Goal: Transaction & Acquisition: Book appointment/travel/reservation

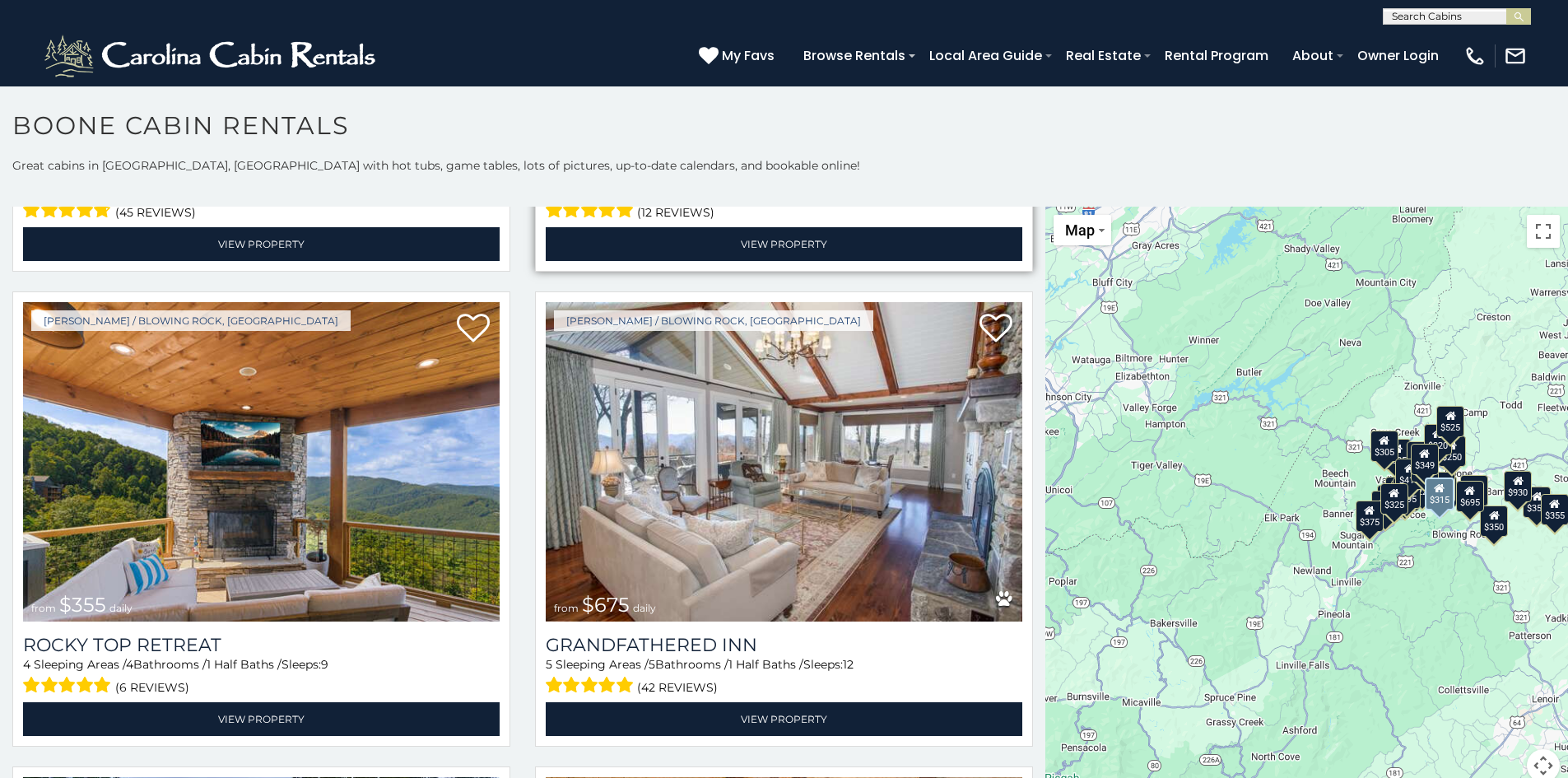
scroll to position [988, 0]
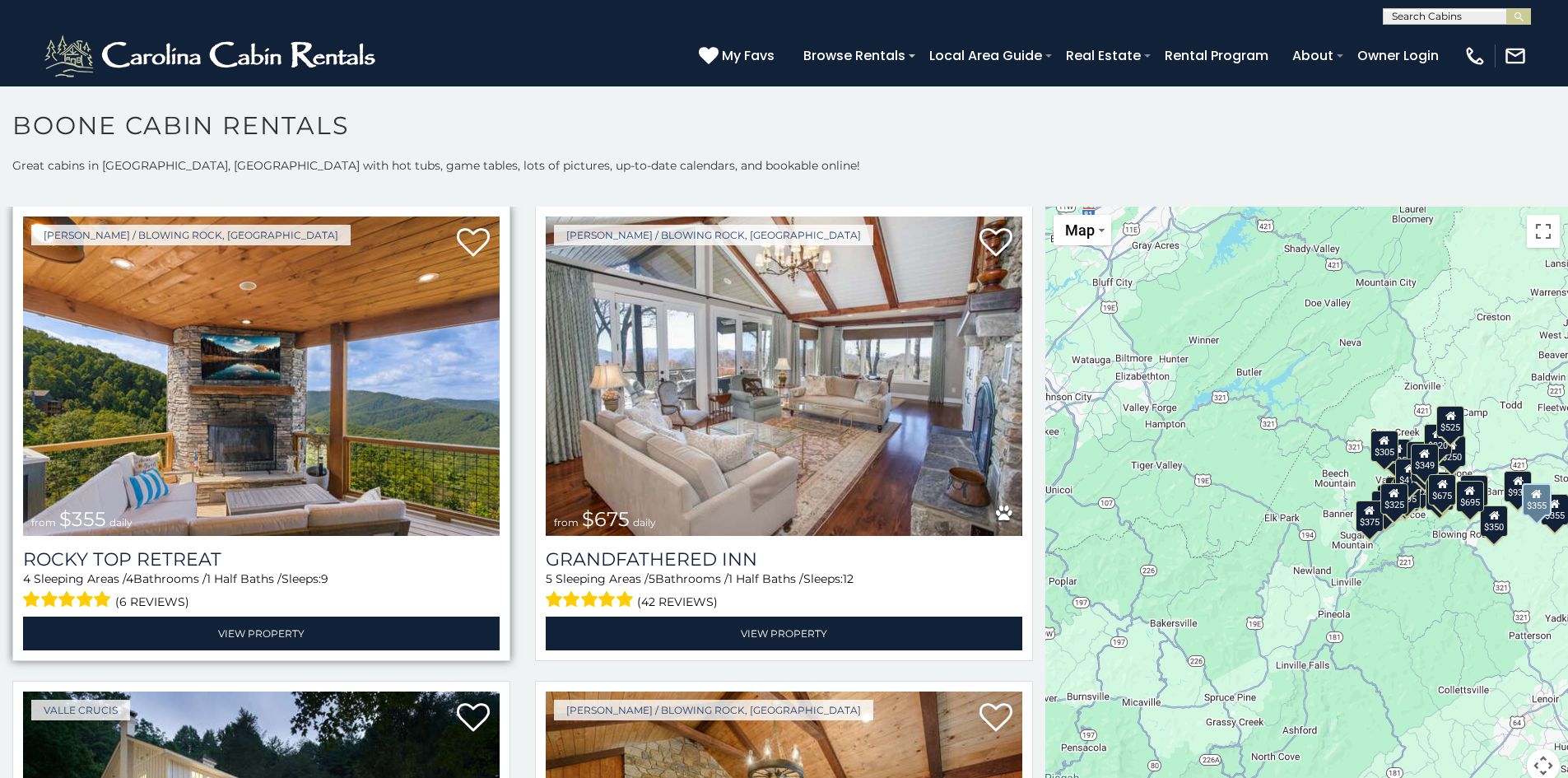
click at [247, 472] on img at bounding box center [261, 377] width 477 height 320
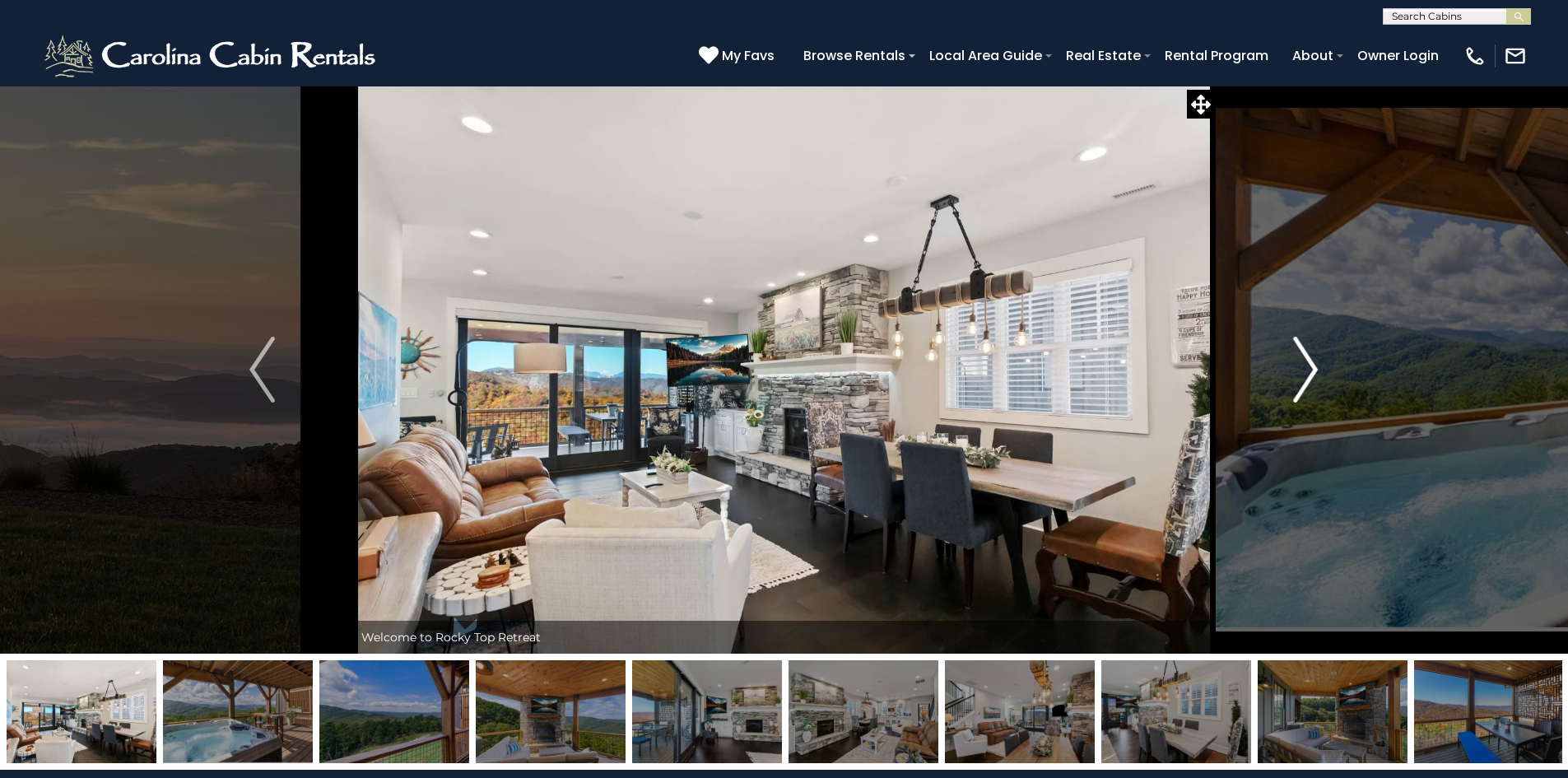
click at [1302, 374] on img "Next" at bounding box center [1306, 369] width 25 height 66
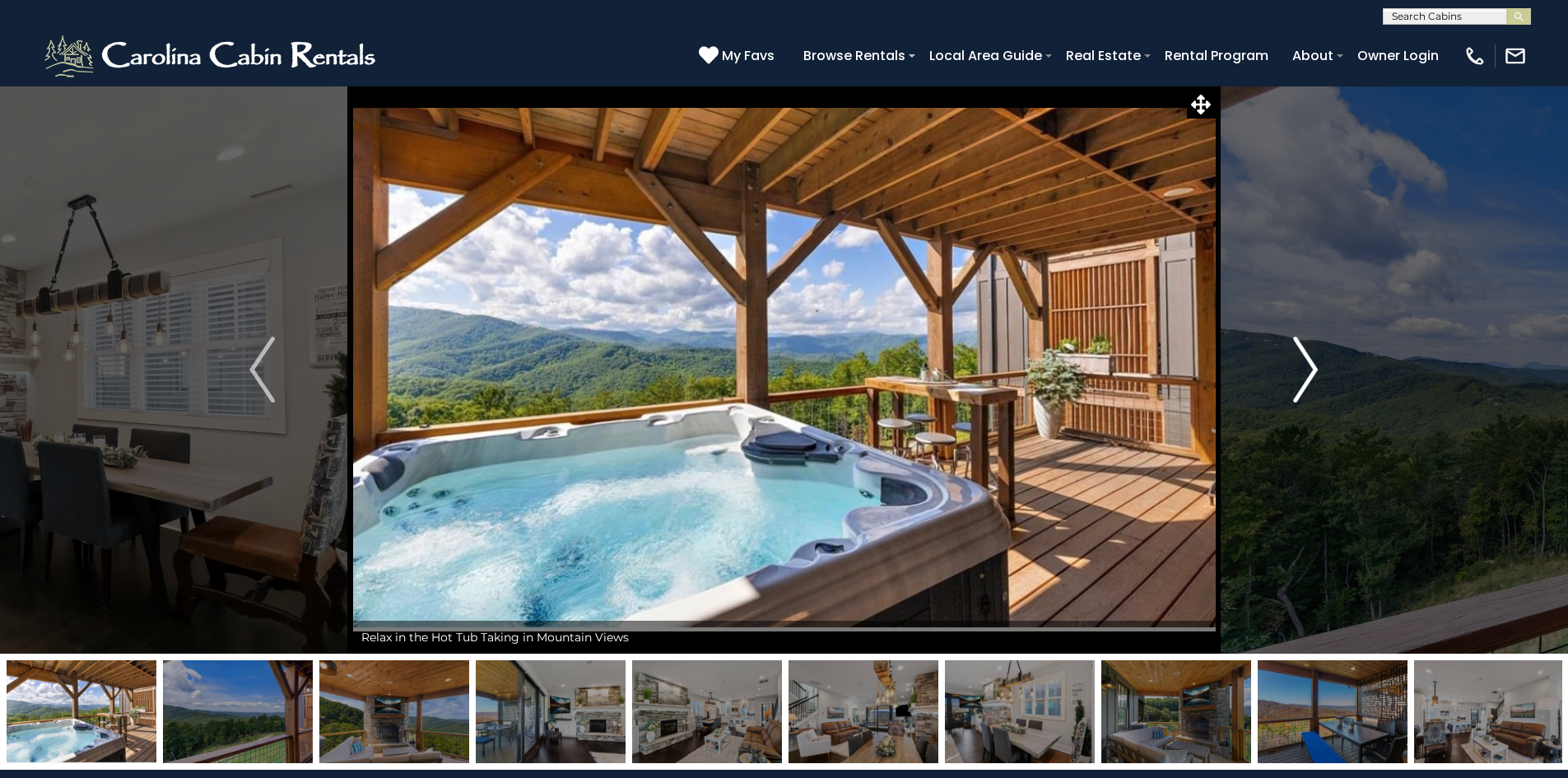
click at [1302, 374] on img "Next" at bounding box center [1306, 369] width 25 height 66
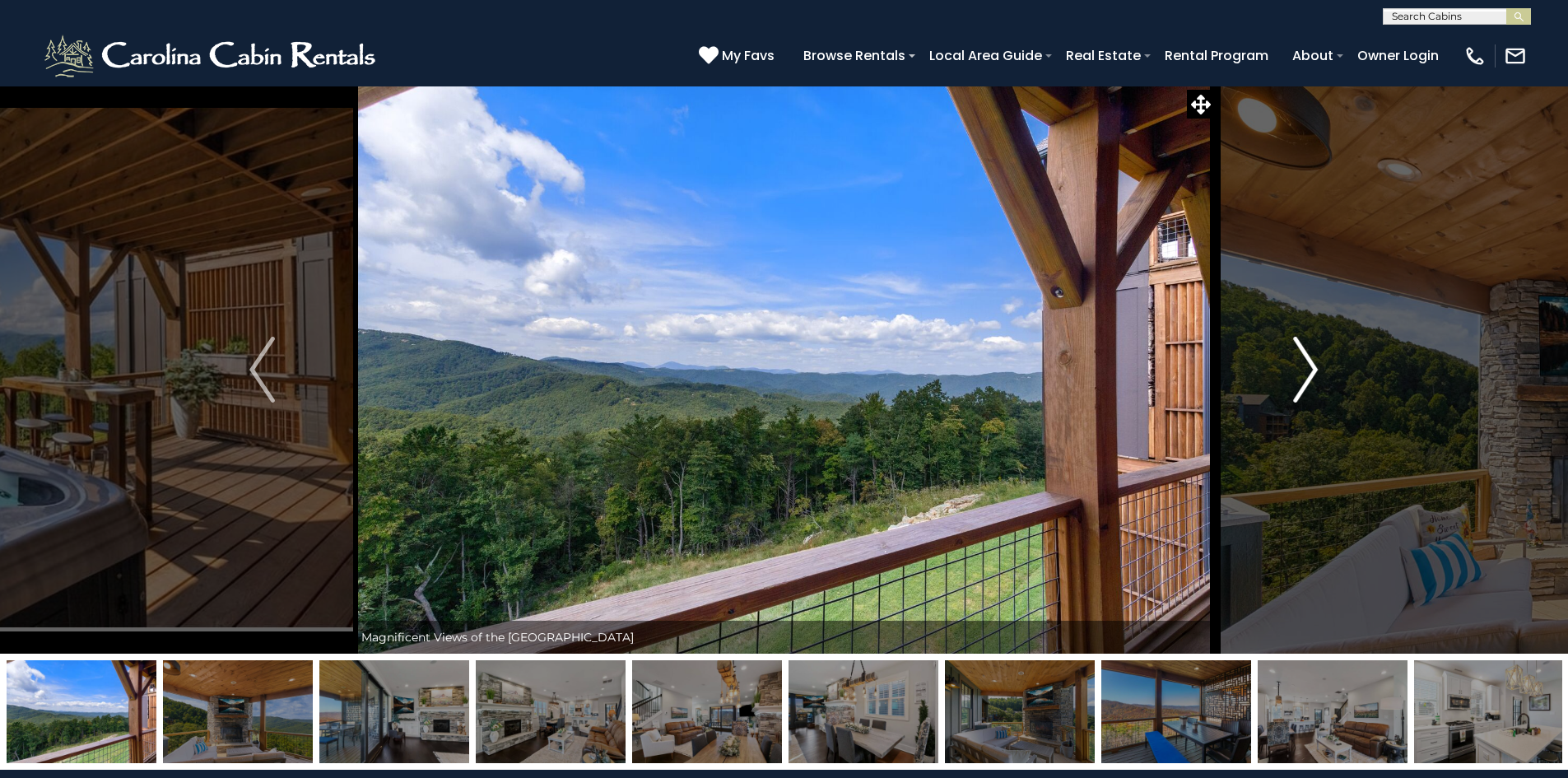
click at [1302, 374] on img "Next" at bounding box center [1306, 369] width 25 height 66
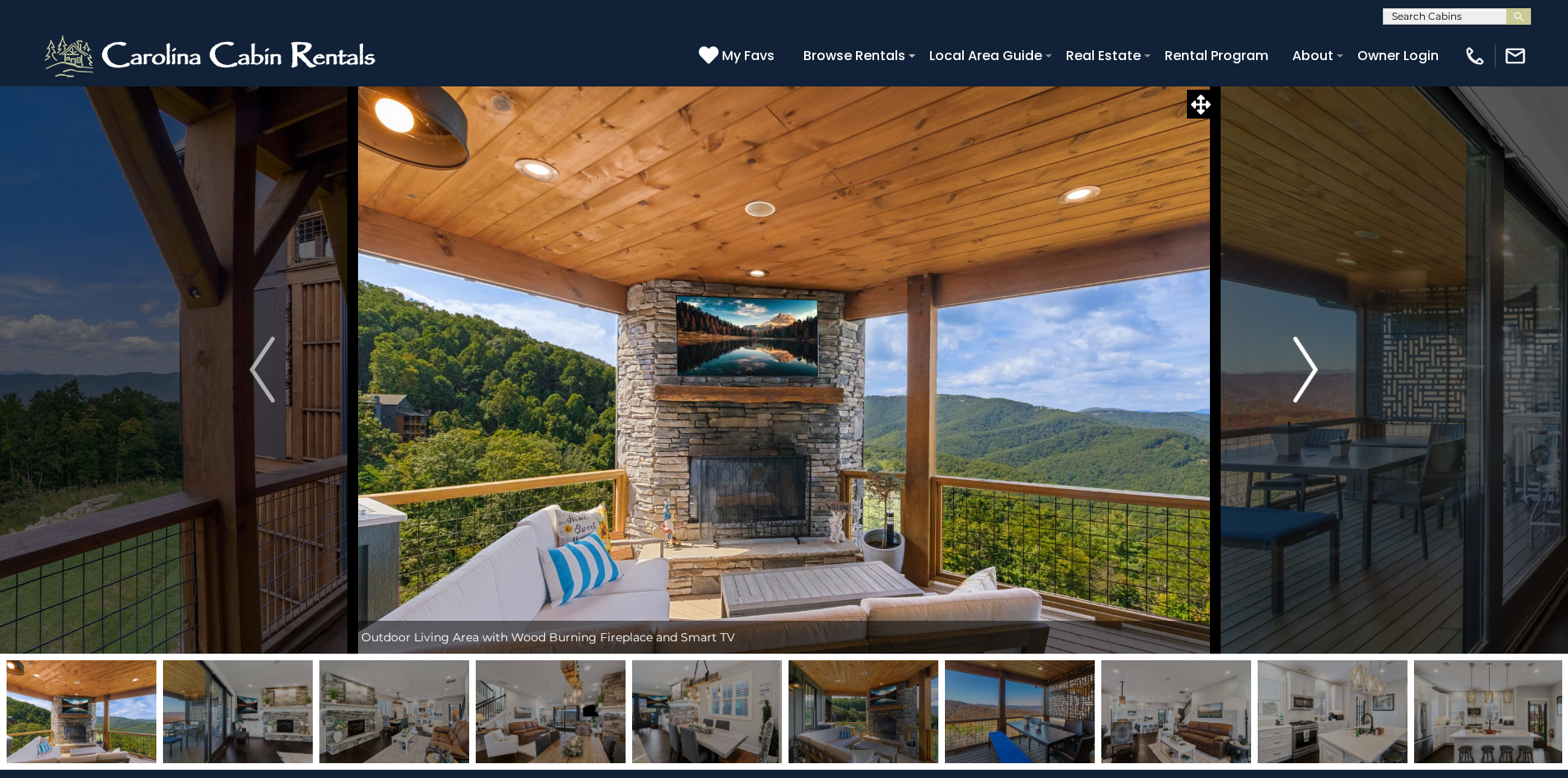
click at [1302, 374] on img "Next" at bounding box center [1306, 369] width 25 height 66
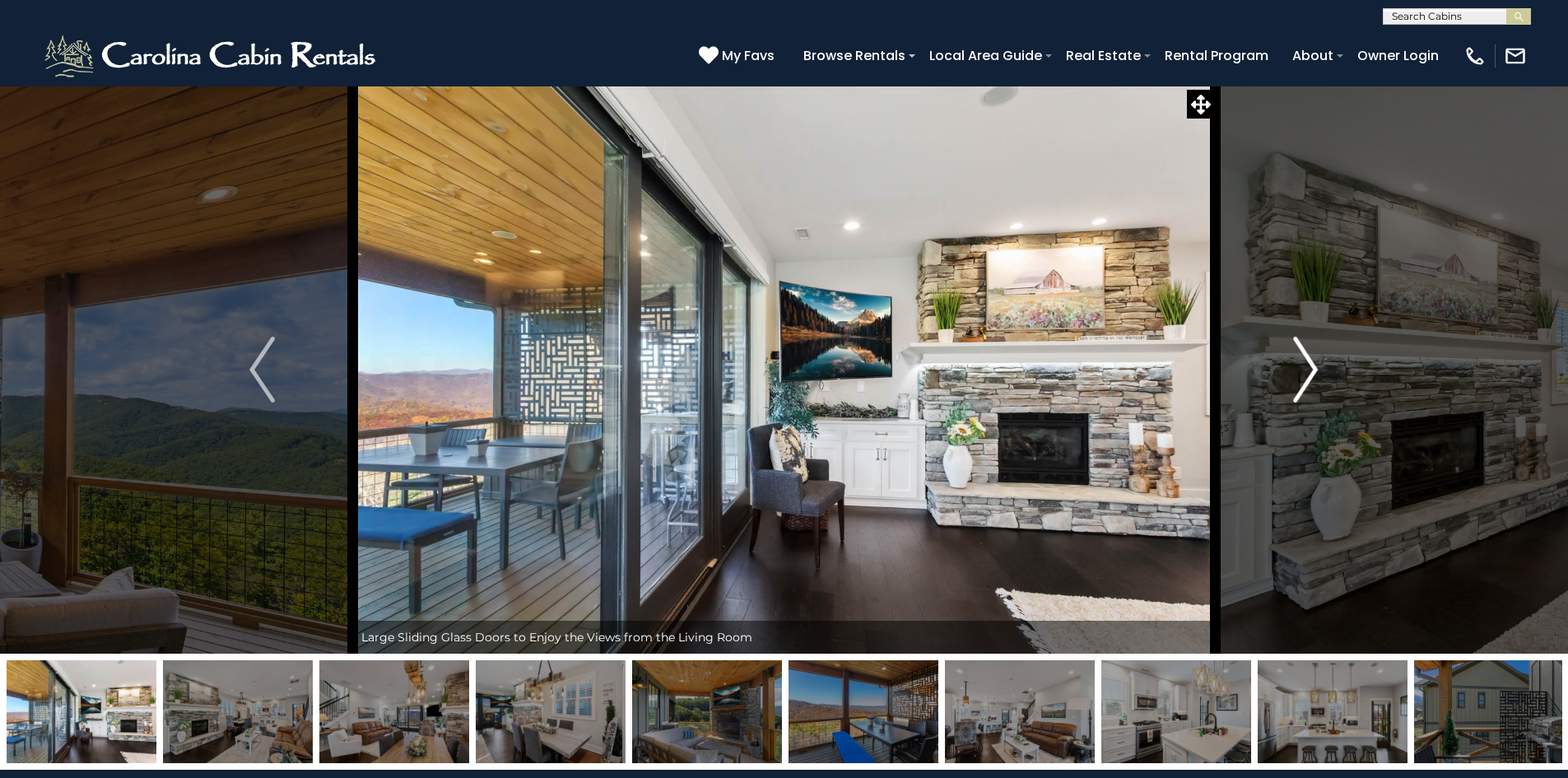
click at [1302, 374] on img "Next" at bounding box center [1306, 369] width 25 height 66
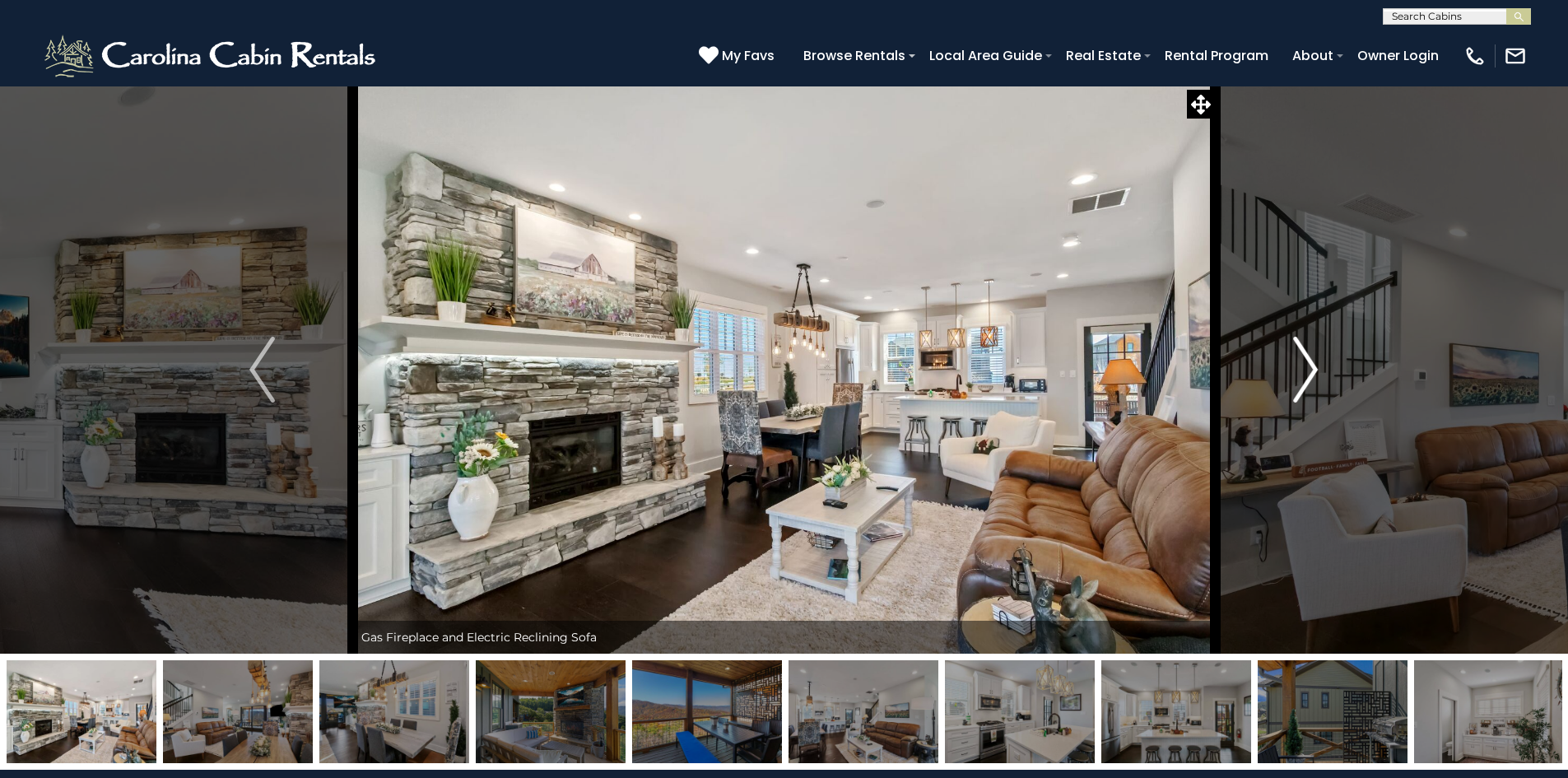
click at [1302, 374] on img "Next" at bounding box center [1306, 369] width 25 height 66
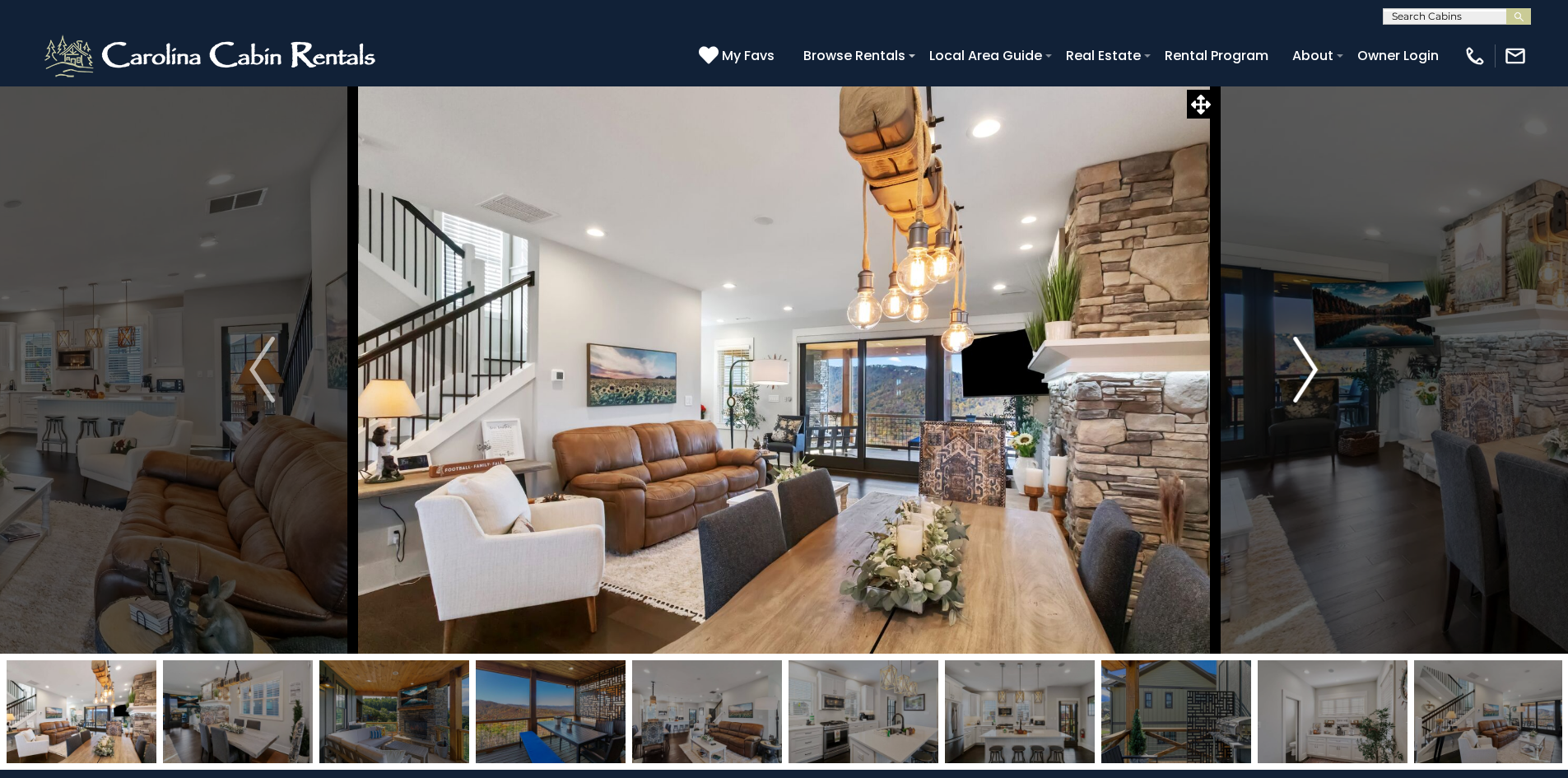
click at [1302, 374] on img "Next" at bounding box center [1306, 369] width 25 height 66
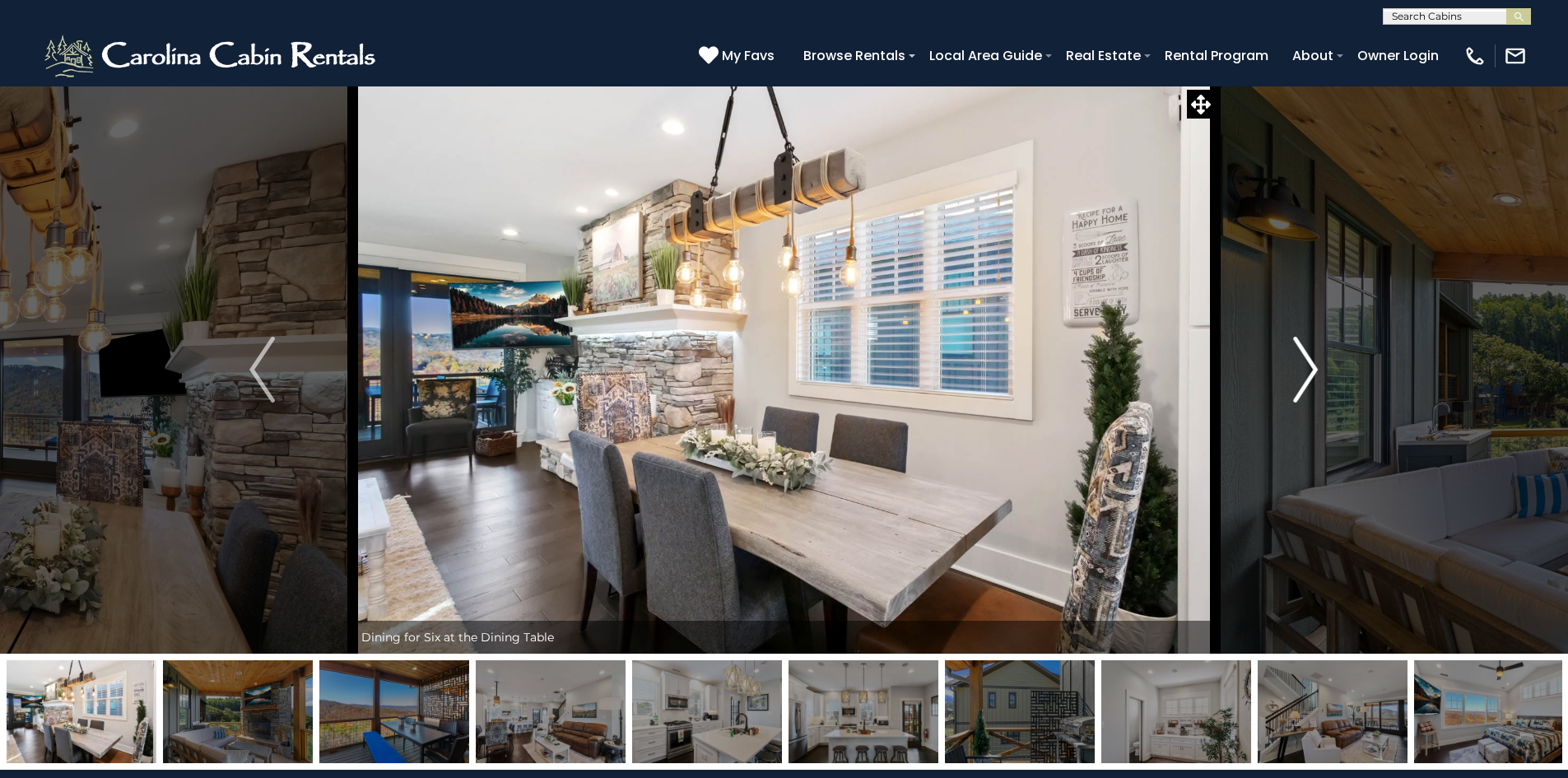
click at [1302, 374] on img "Next" at bounding box center [1306, 369] width 25 height 66
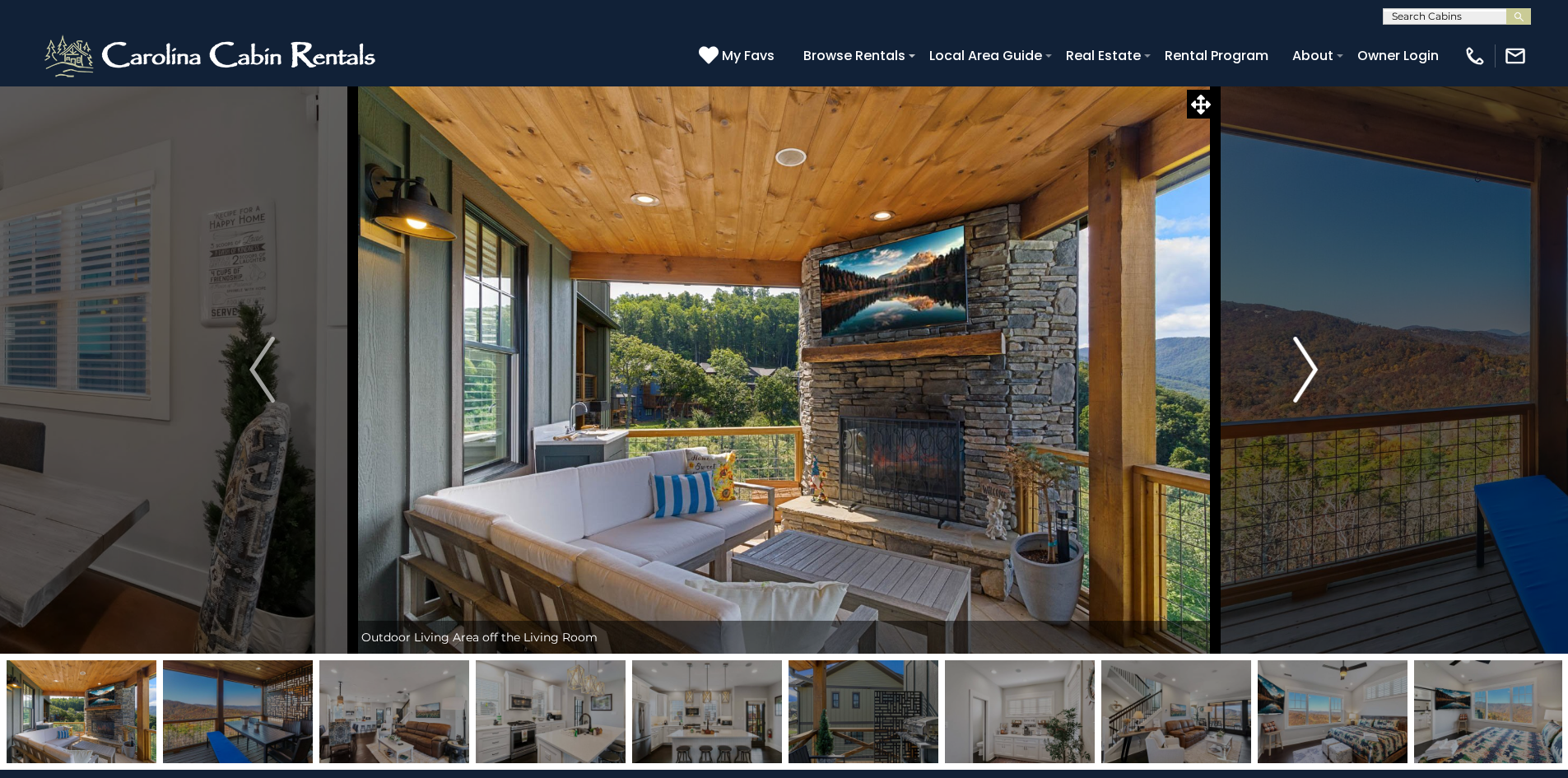
click at [1302, 374] on img "Next" at bounding box center [1306, 369] width 25 height 66
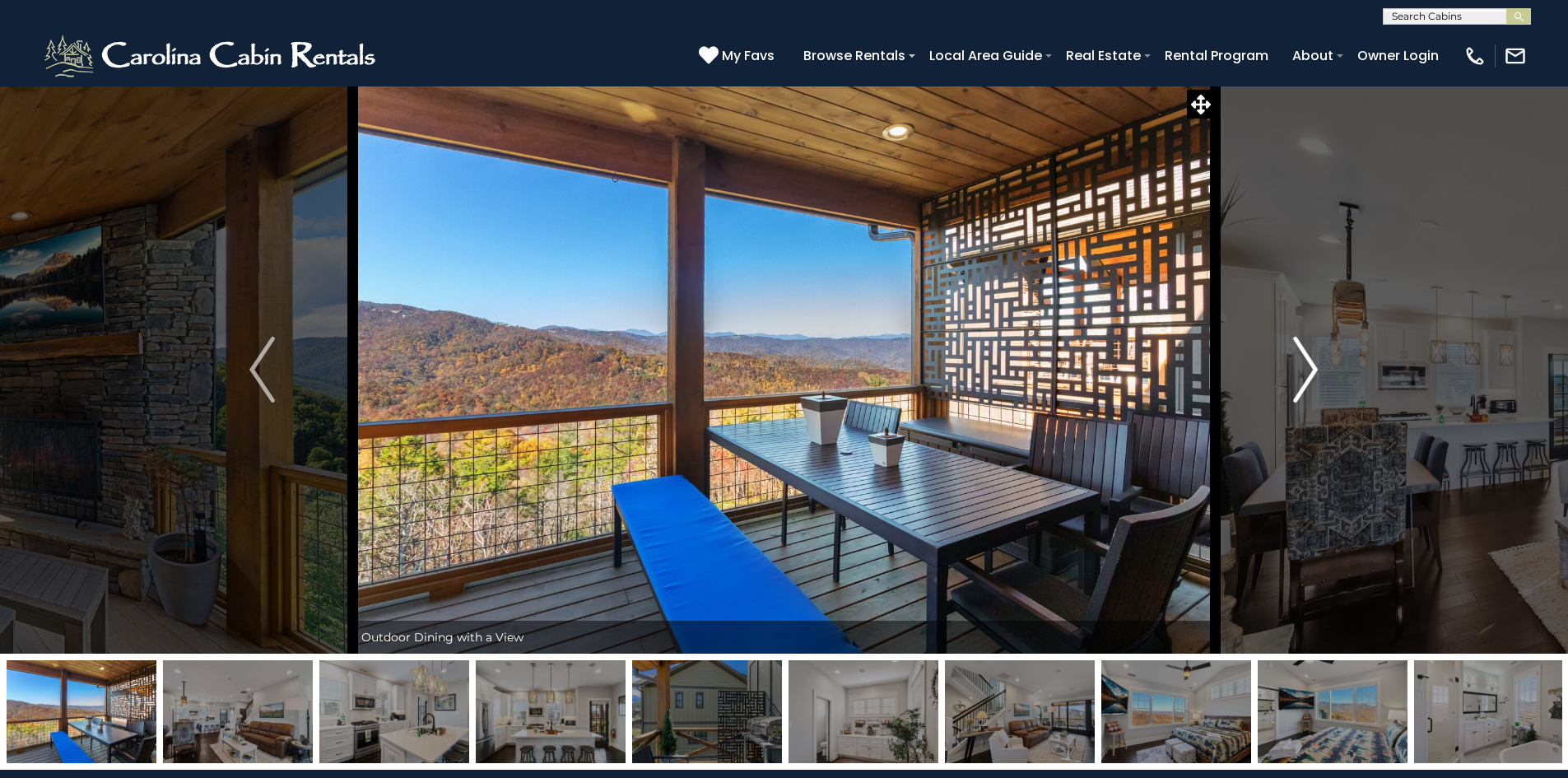
click at [1302, 374] on img "Next" at bounding box center [1306, 369] width 25 height 66
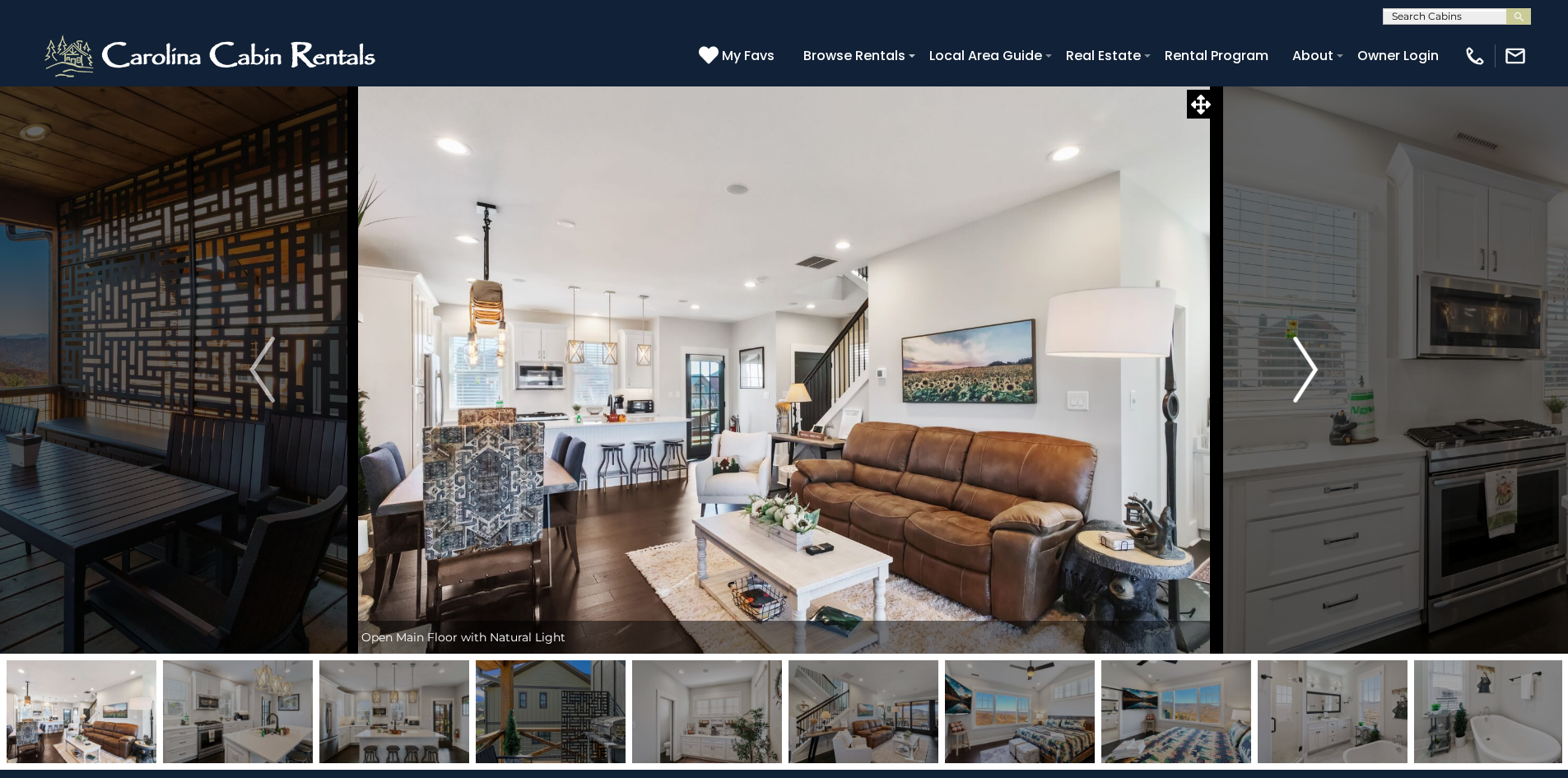
click at [1302, 374] on img "Next" at bounding box center [1306, 369] width 25 height 66
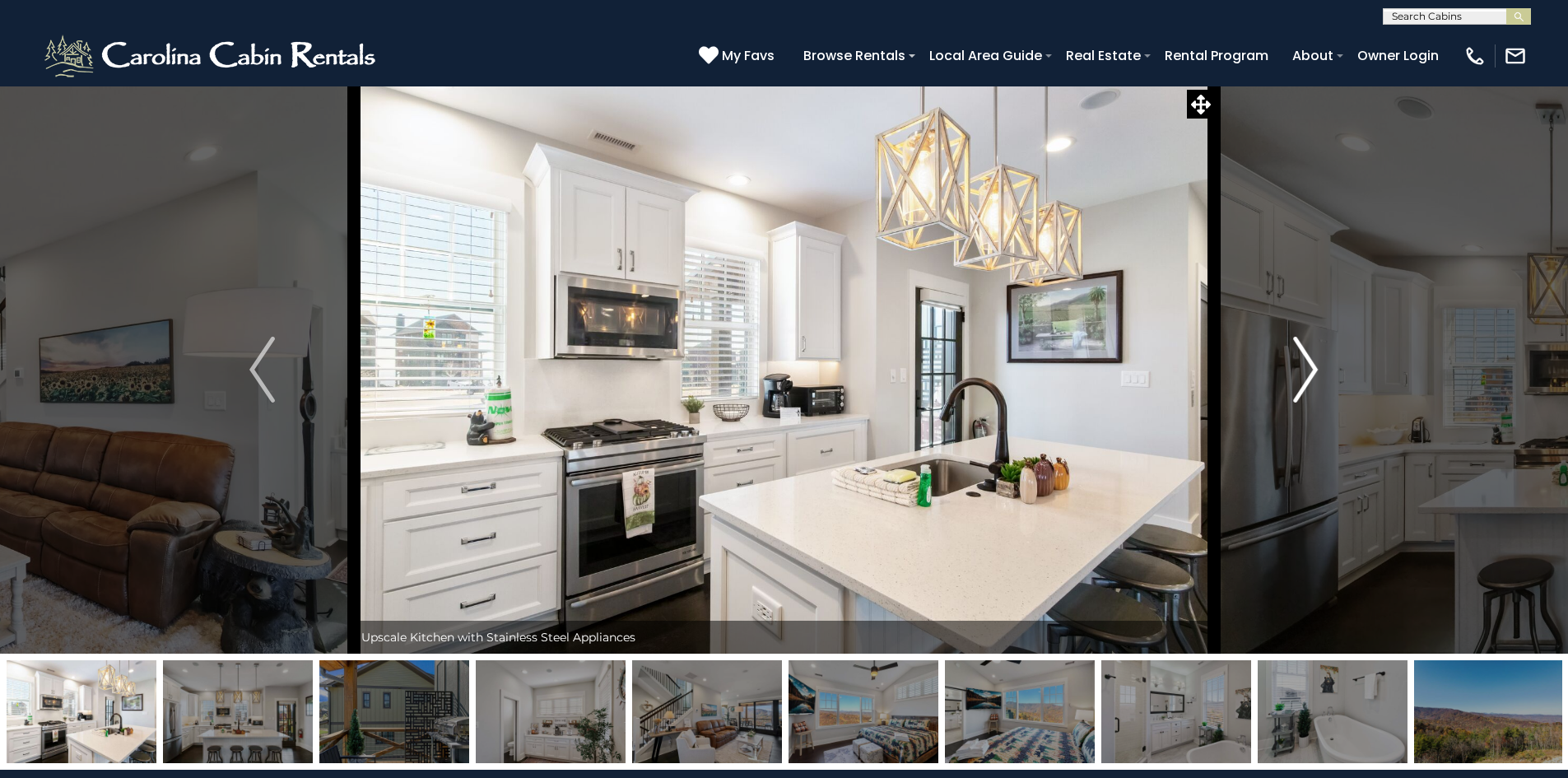
click at [1302, 374] on img "Next" at bounding box center [1306, 369] width 25 height 66
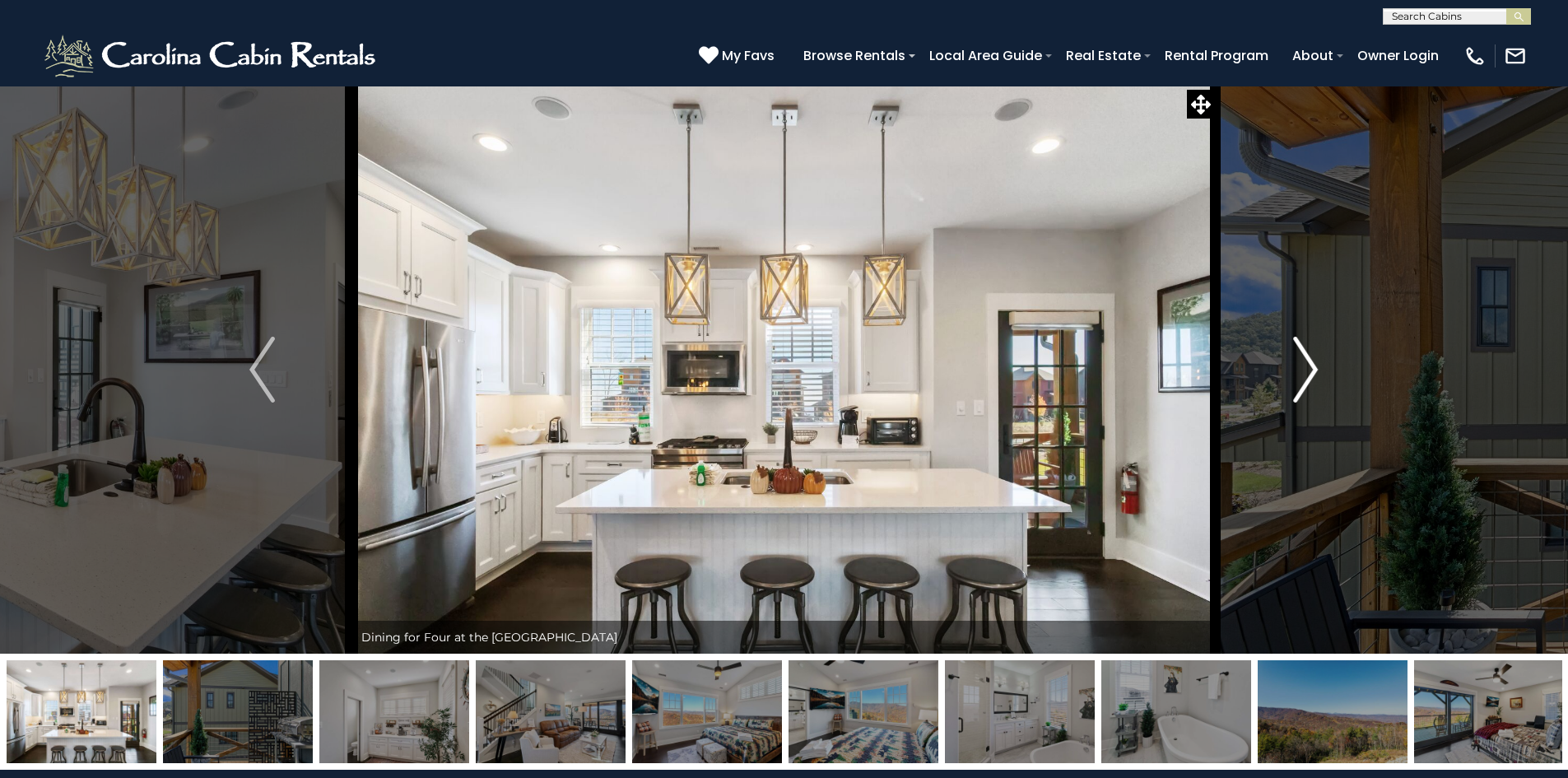
click at [1302, 374] on img "Next" at bounding box center [1306, 369] width 25 height 66
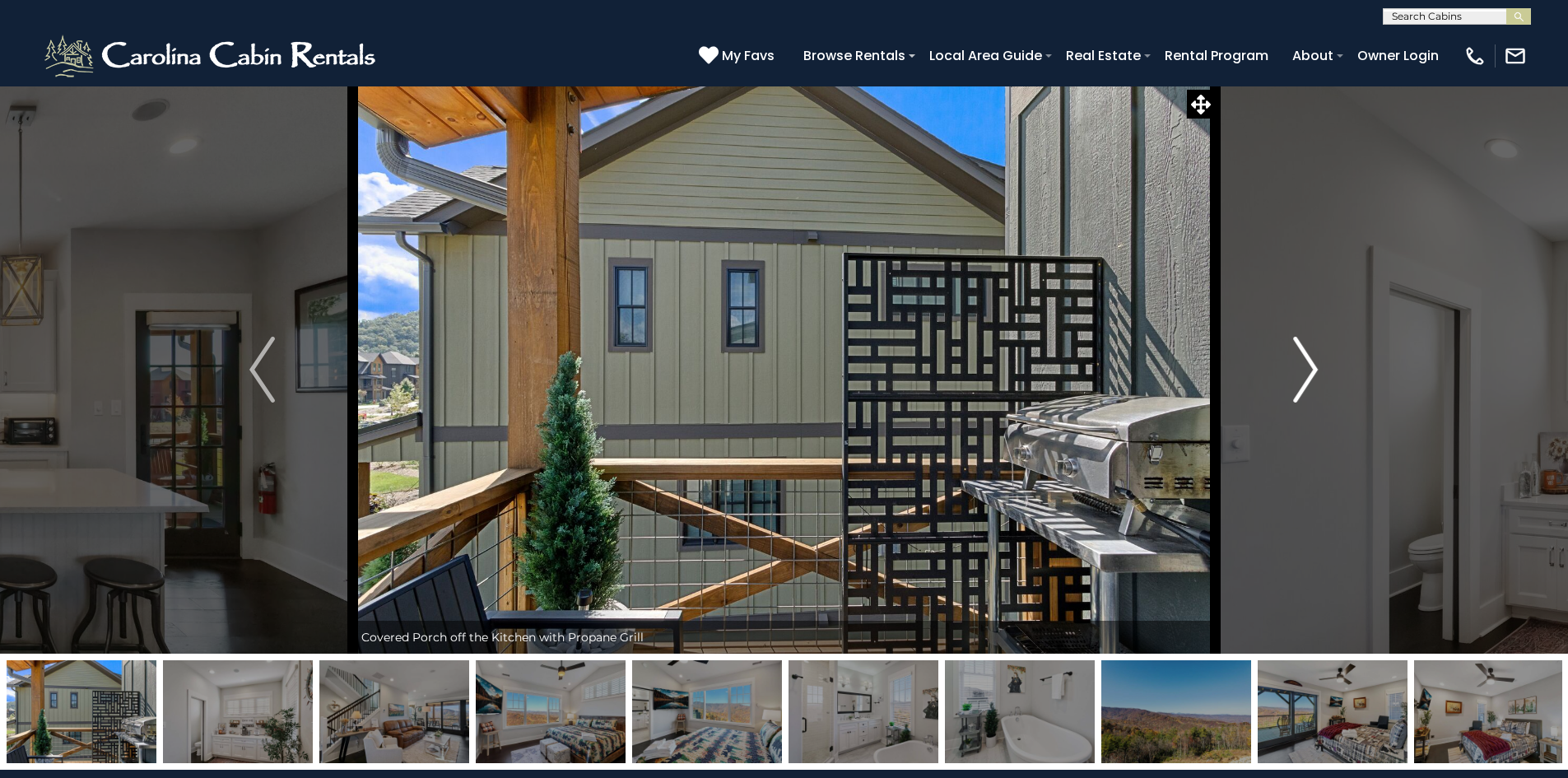
click at [1302, 374] on img "Next" at bounding box center [1306, 369] width 25 height 66
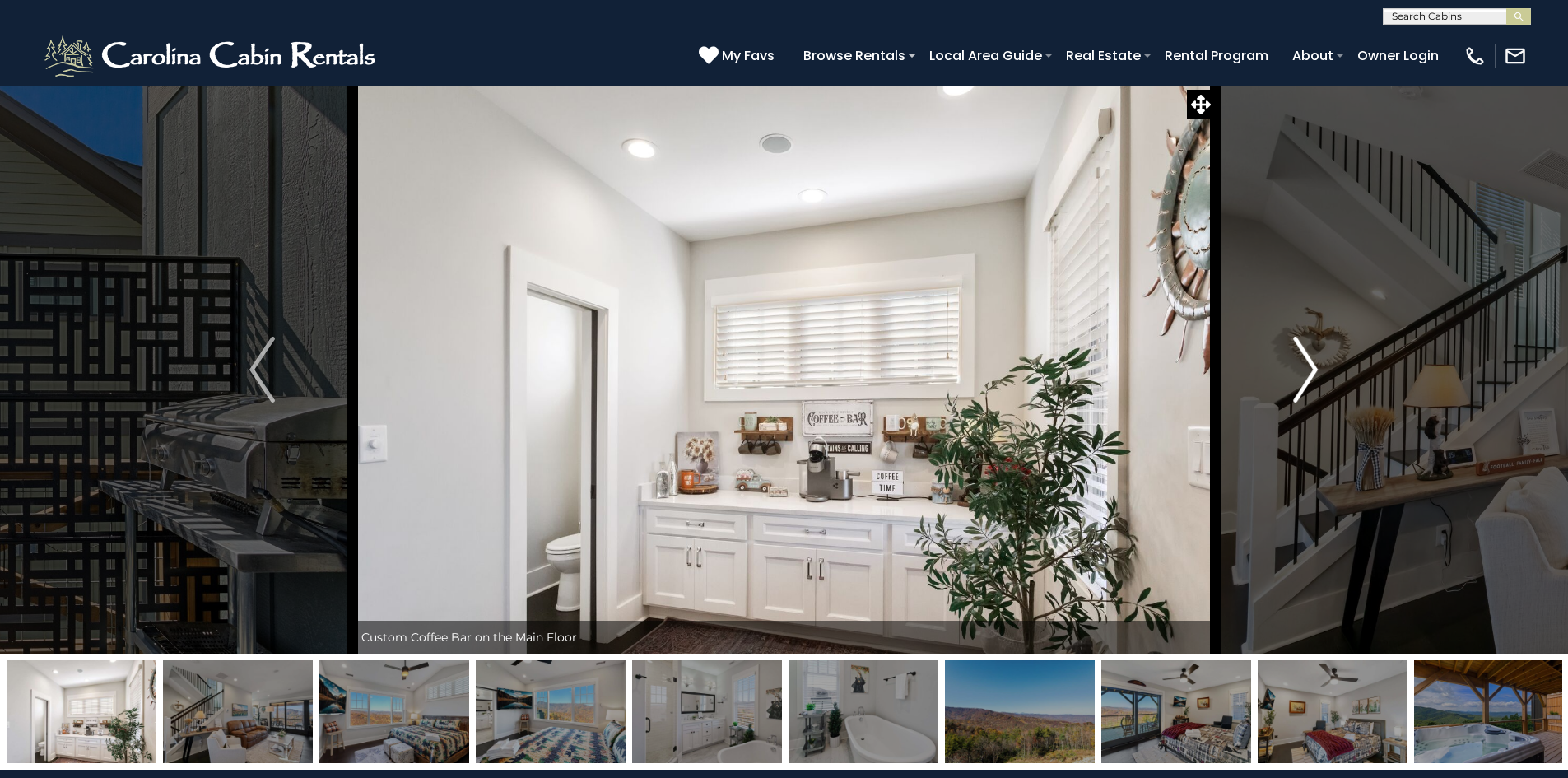
click at [1302, 374] on img "Next" at bounding box center [1306, 369] width 25 height 66
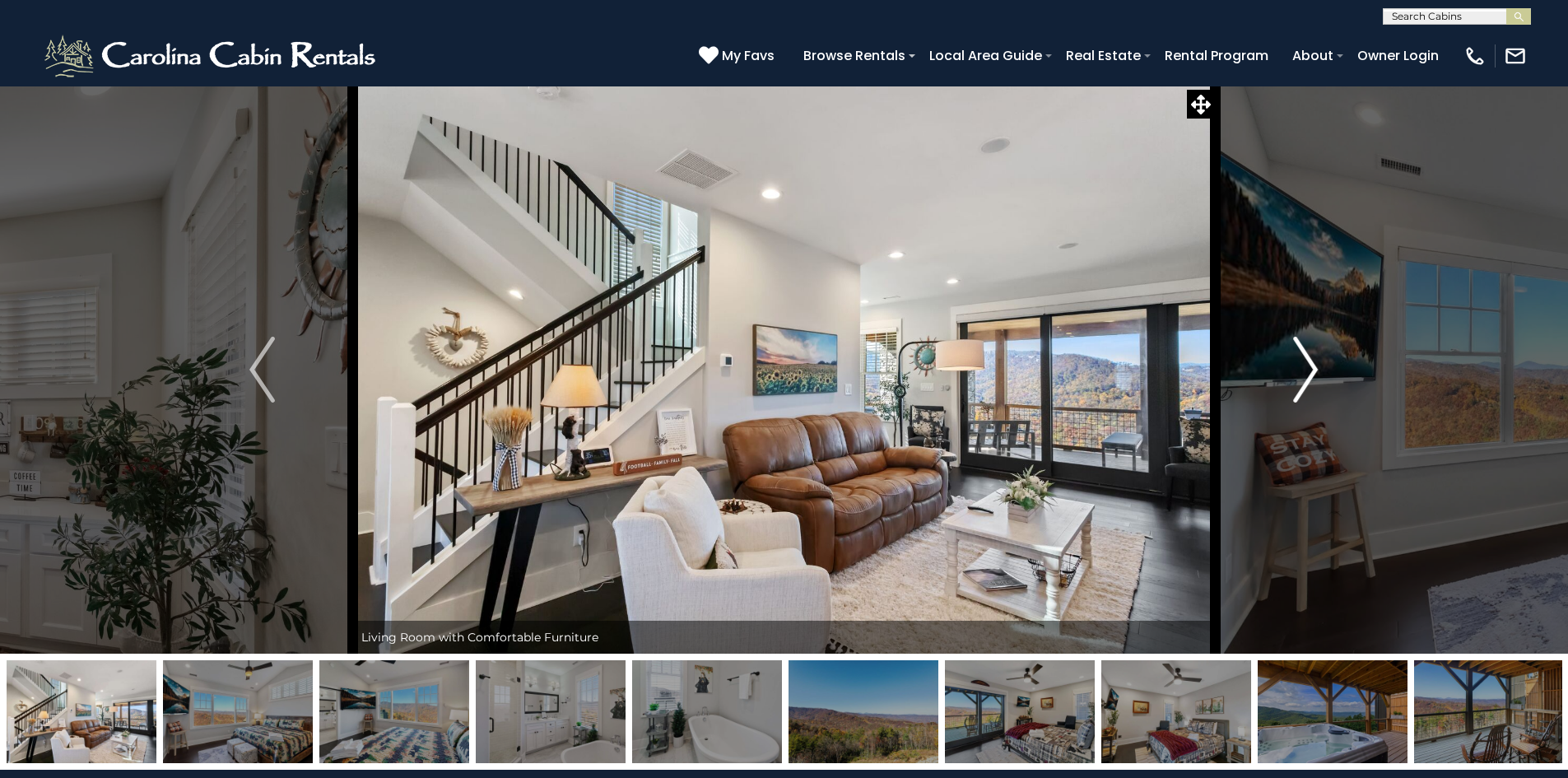
click at [1302, 374] on img "Next" at bounding box center [1306, 369] width 25 height 66
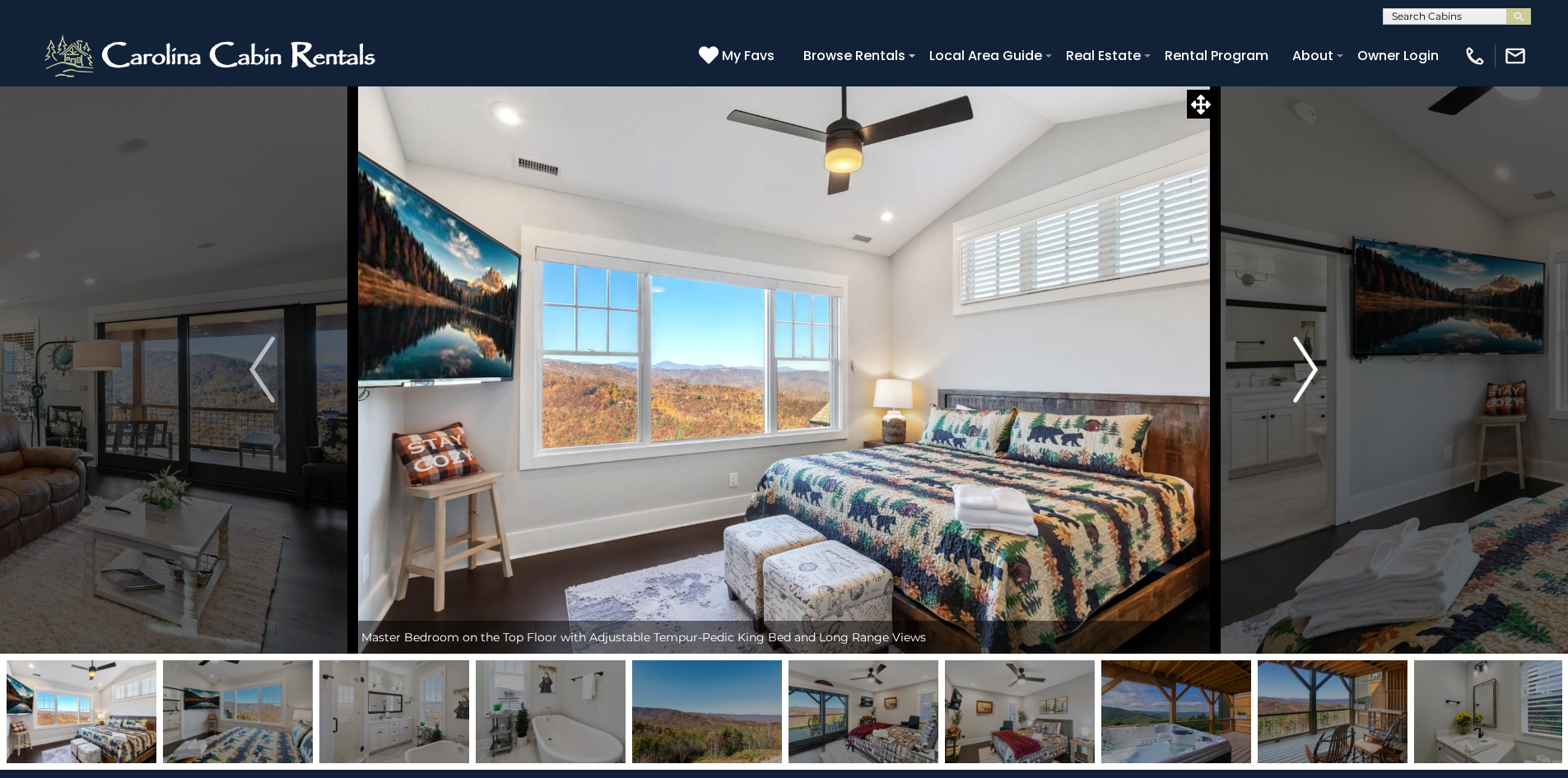
click at [1302, 374] on img "Next" at bounding box center [1306, 369] width 25 height 66
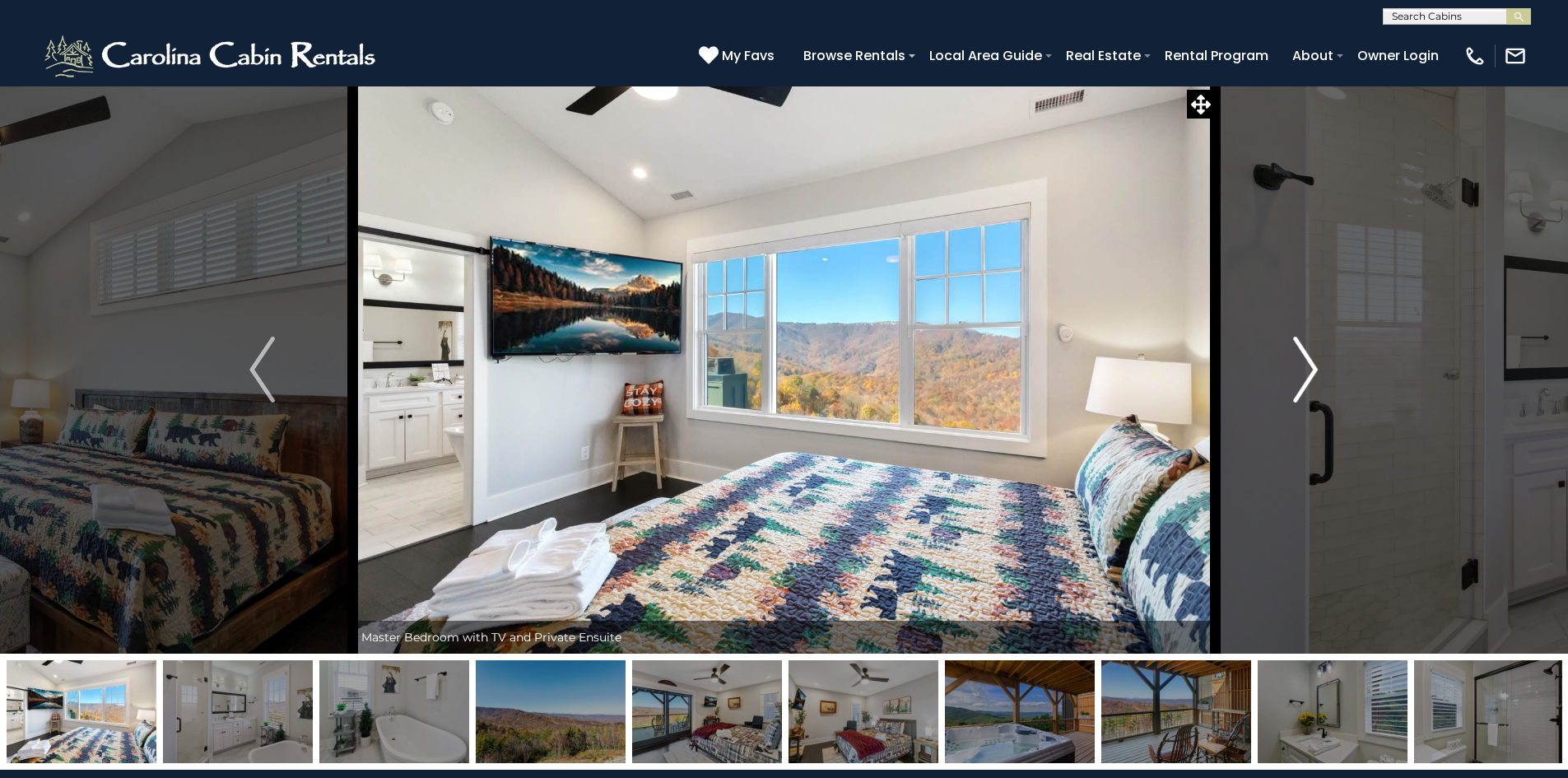
click at [1302, 374] on img "Next" at bounding box center [1306, 369] width 25 height 66
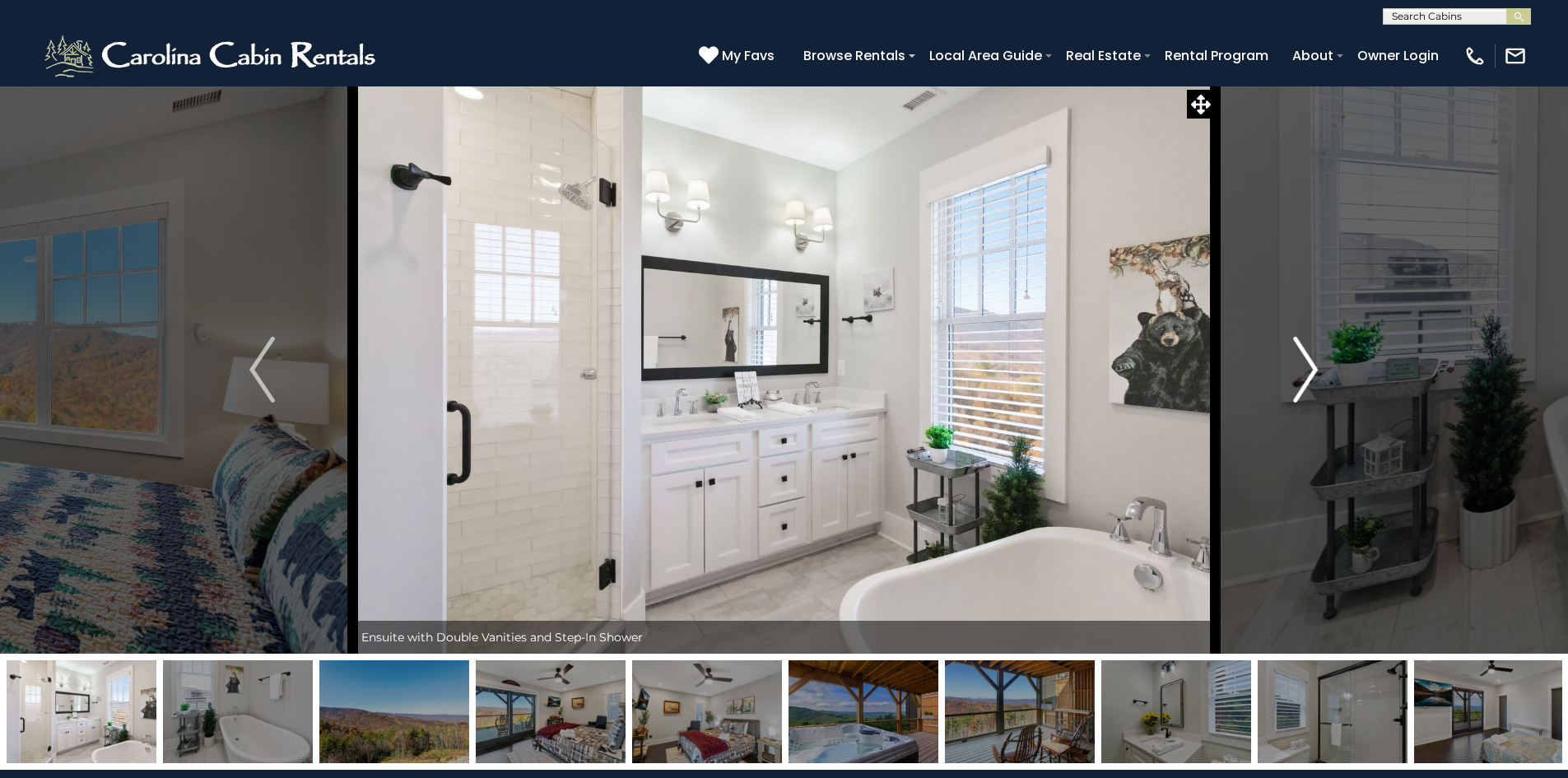
click at [1302, 374] on img "Next" at bounding box center [1306, 369] width 25 height 66
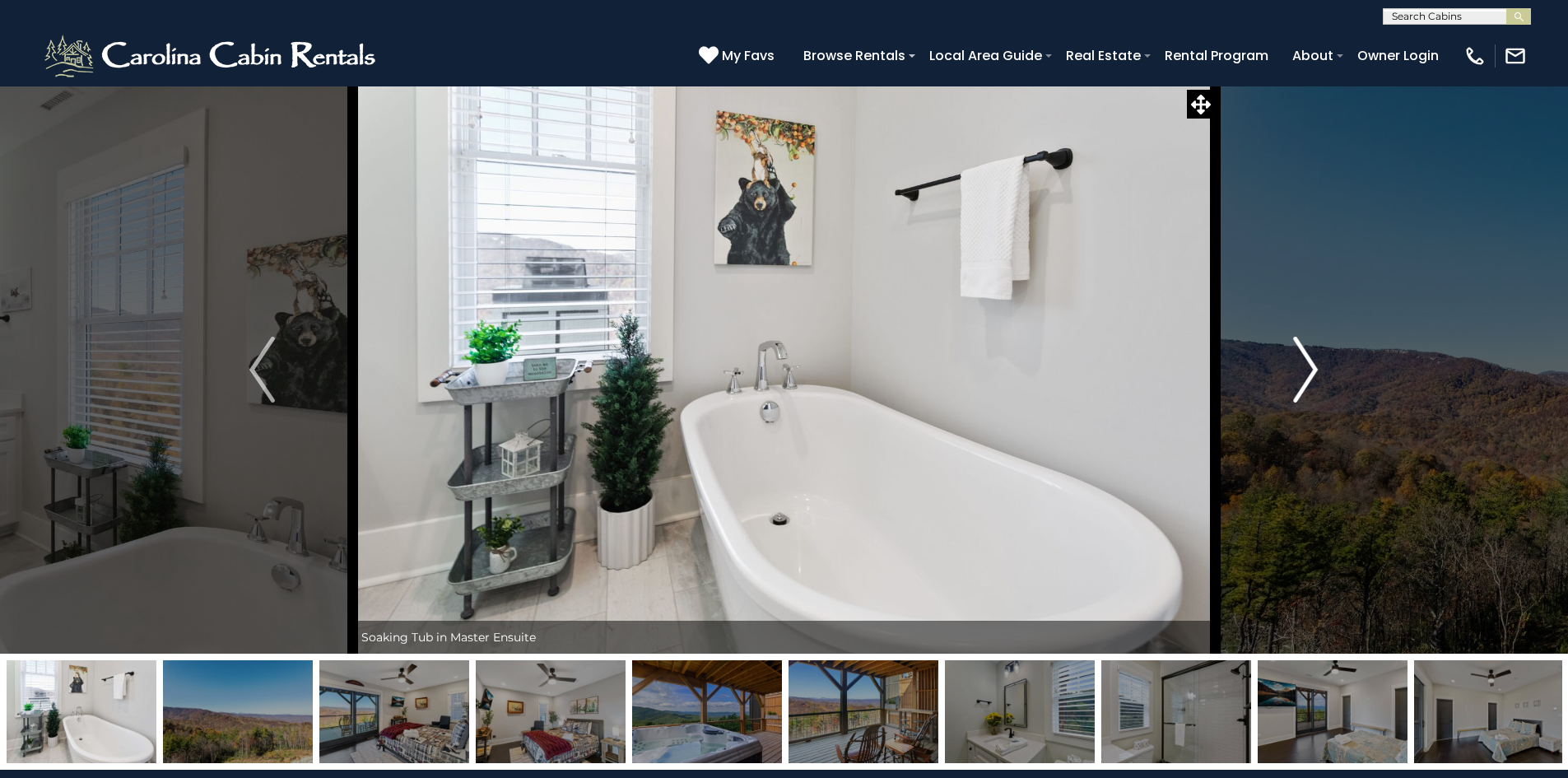
click at [1302, 374] on img "Next" at bounding box center [1306, 369] width 25 height 66
